Goal: Communication & Community: Answer question/provide support

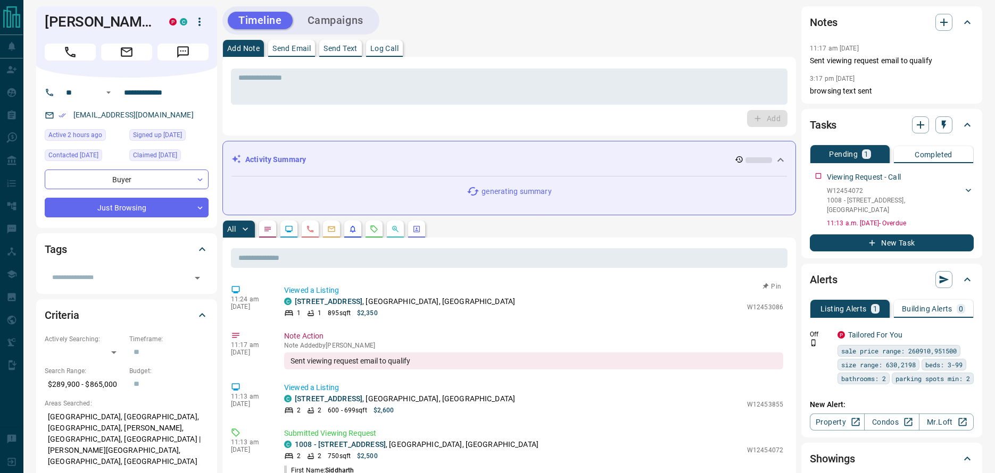
scroll to position [840, 0]
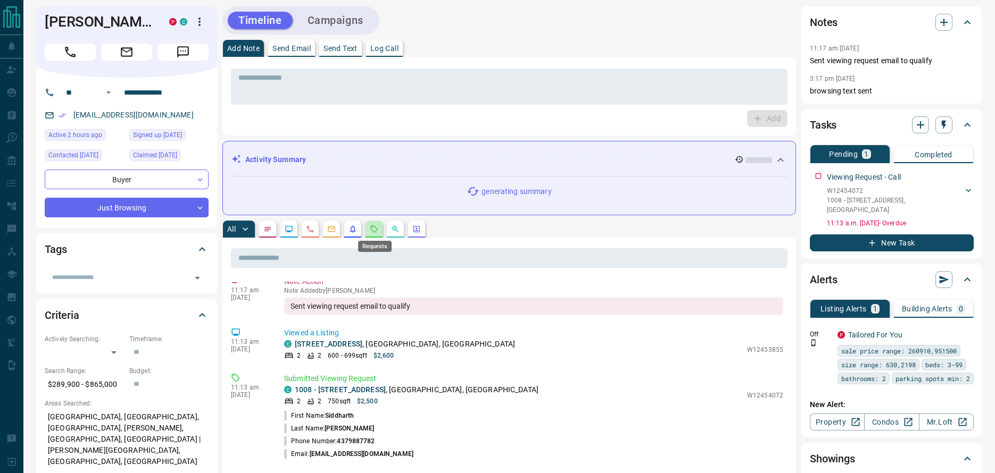
click at [375, 229] on icon "Requests" at bounding box center [374, 229] width 9 height 9
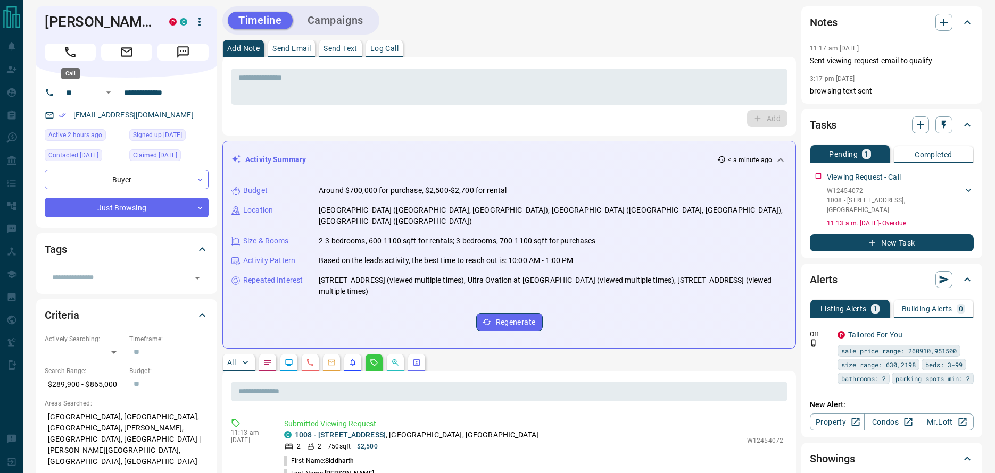
click at [70, 47] on icon "Call" at bounding box center [70, 52] width 14 height 14
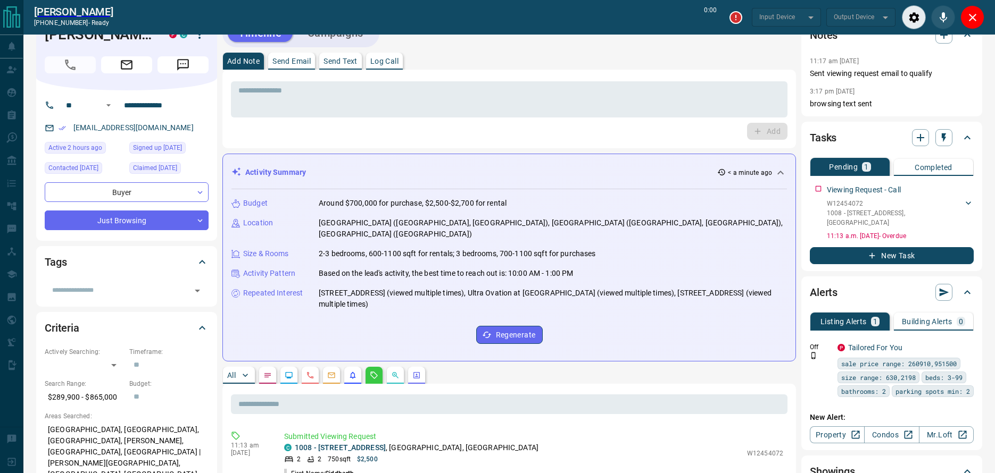
scroll to position [88, 0]
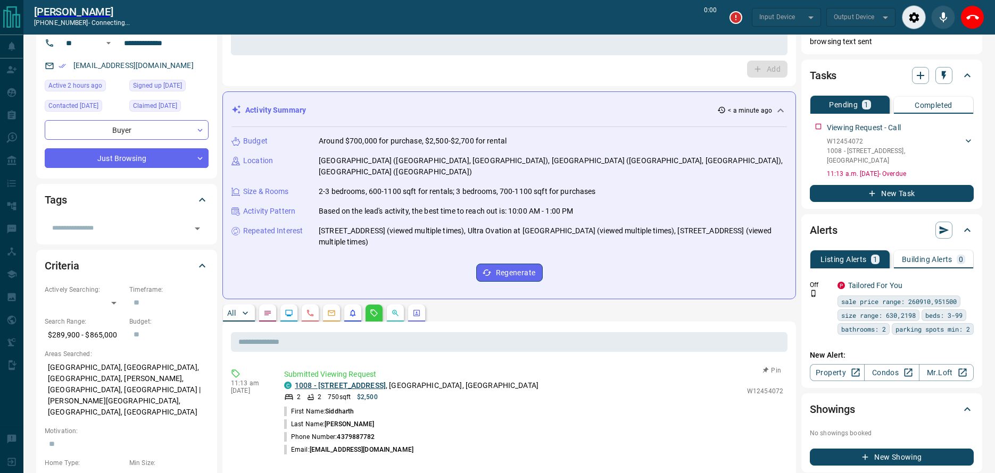
click at [353, 381] on link "1008 - [STREET_ADDRESS]" at bounding box center [340, 385] width 91 height 9
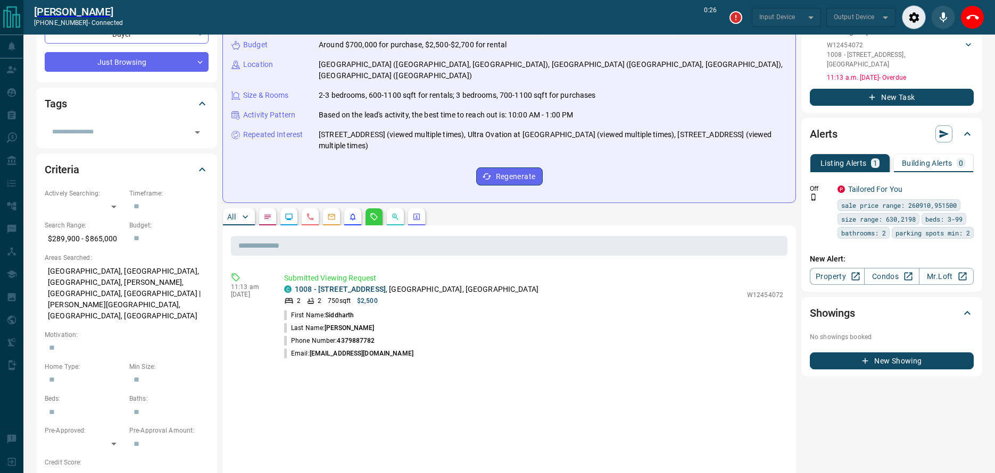
scroll to position [0, 0]
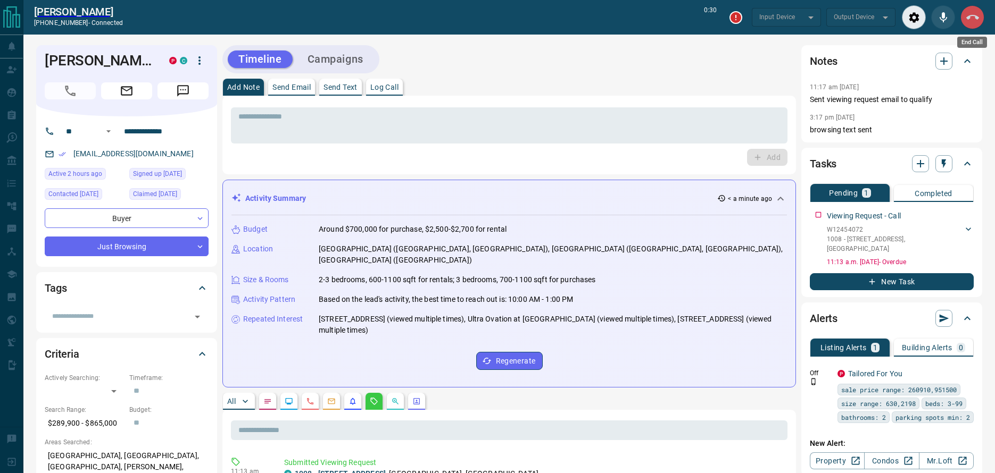
click at [974, 21] on icon "End Call" at bounding box center [972, 17] width 13 height 13
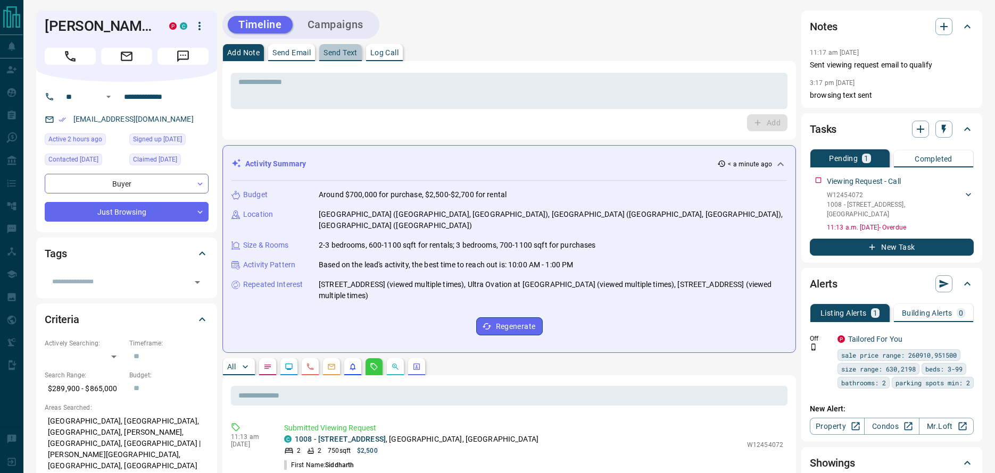
click at [338, 55] on p "Send Text" at bounding box center [340, 52] width 34 height 7
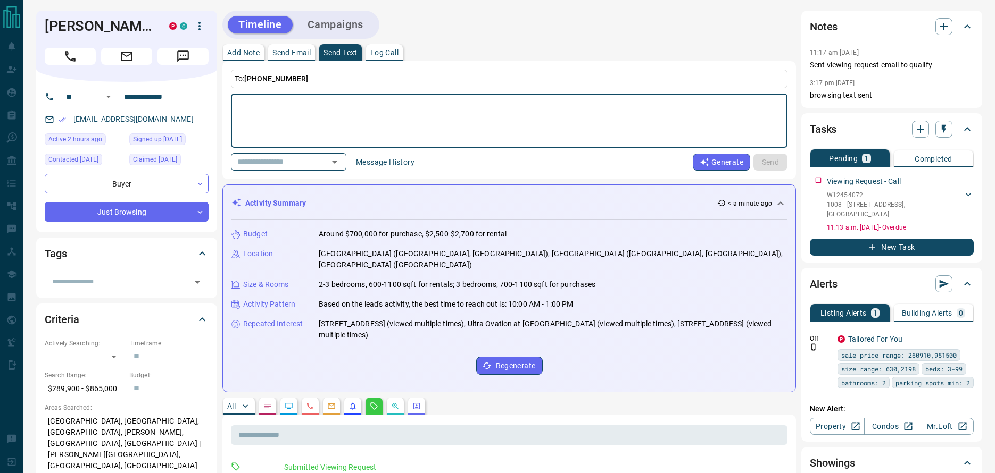
click at [336, 108] on textarea at bounding box center [508, 120] width 541 height 45
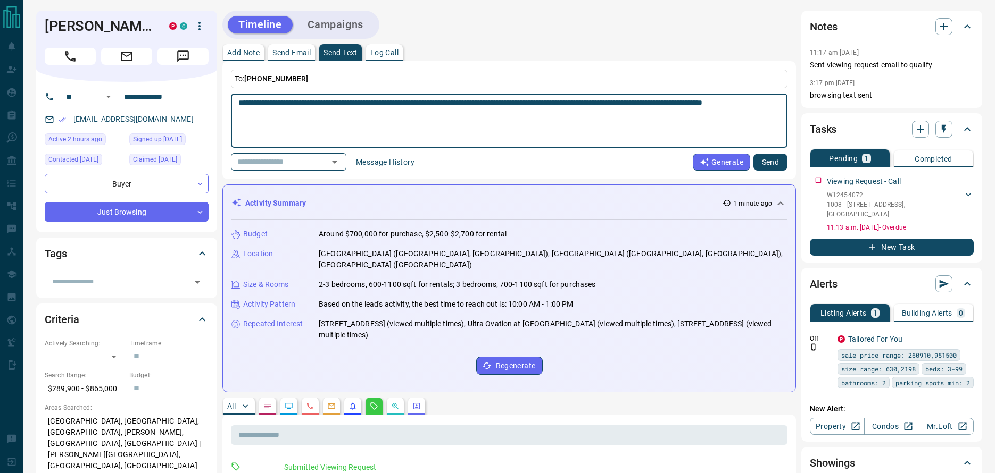
type textarea "**********"
click at [768, 163] on button "Send" at bounding box center [770, 162] width 34 height 17
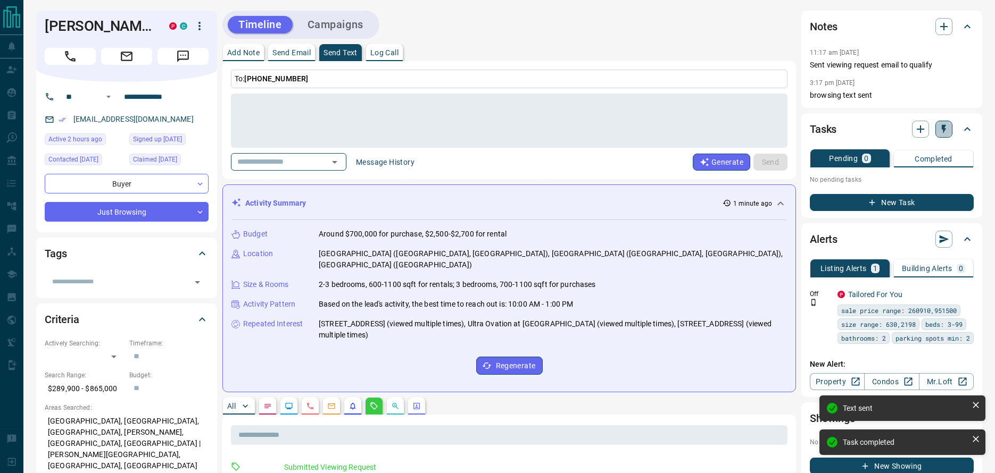
click at [944, 129] on icon "button" at bounding box center [943, 129] width 4 height 9
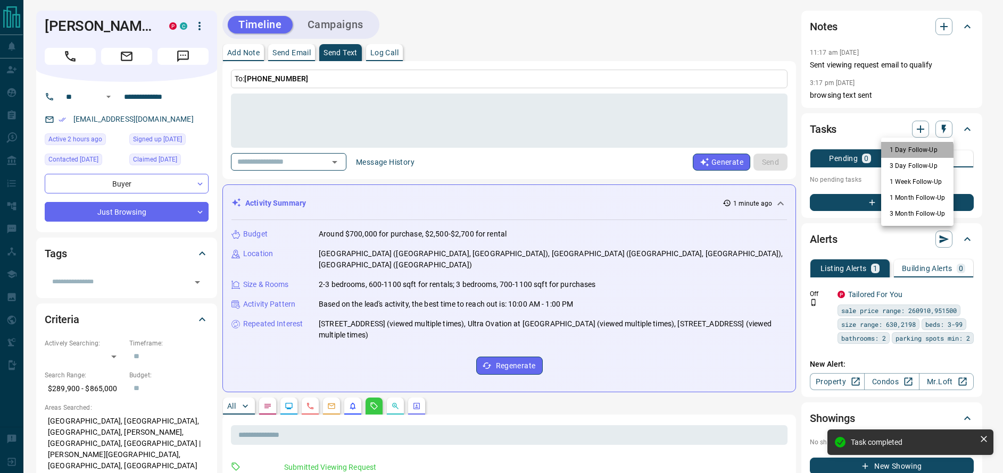
click at [910, 152] on li "1 Day Follow-Up" at bounding box center [917, 150] width 72 height 16
